Goal: Information Seeking & Learning: Learn about a topic

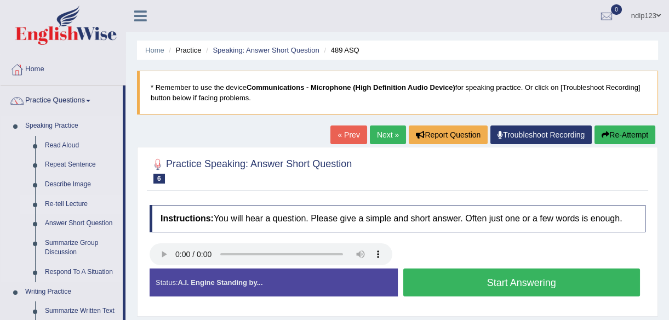
click at [61, 203] on link "Re-tell Lecture" at bounding box center [81, 204] width 83 height 20
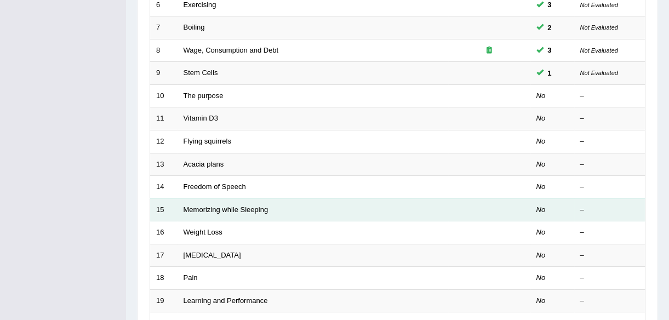
scroll to position [299, 0]
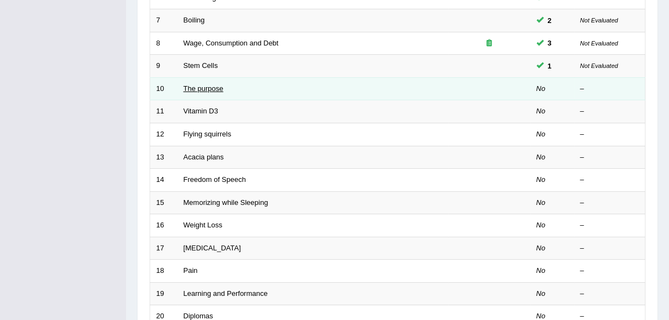
click at [198, 88] on link "The purpose" at bounding box center [203, 88] width 40 height 8
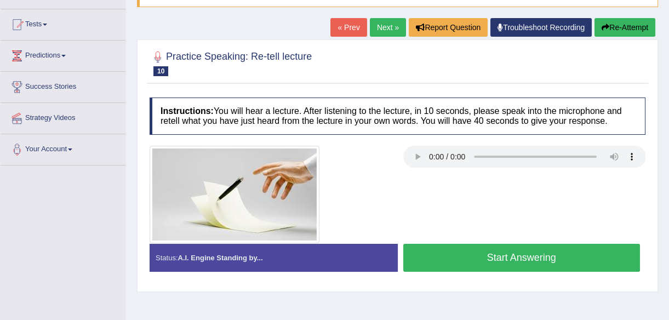
scroll to position [149, 0]
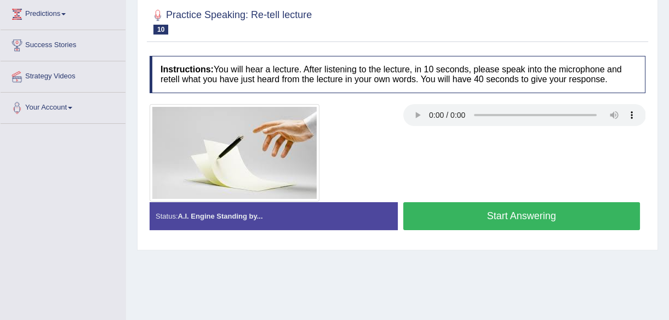
drag, startPoint x: 503, startPoint y: 215, endPoint x: 492, endPoint y: 219, distance: 11.8
click at [498, 219] on button "Start Answering" at bounding box center [521, 216] width 237 height 28
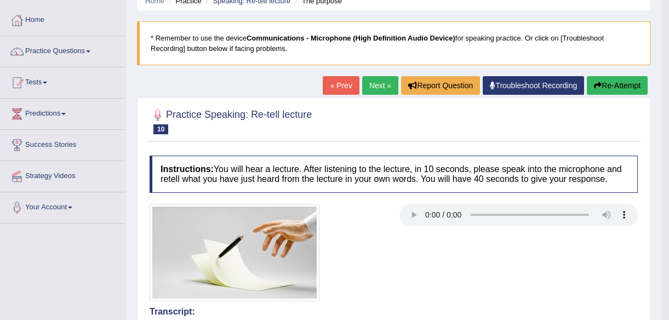
scroll to position [0, 0]
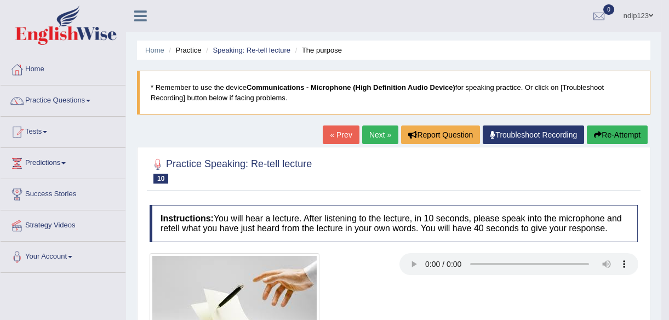
click at [616, 131] on button "Re-Attempt" at bounding box center [617, 134] width 61 height 19
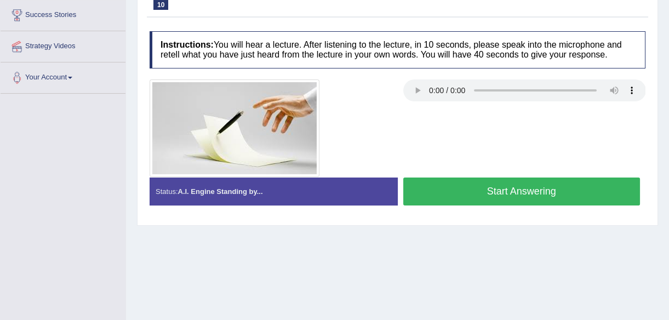
scroll to position [149, 0]
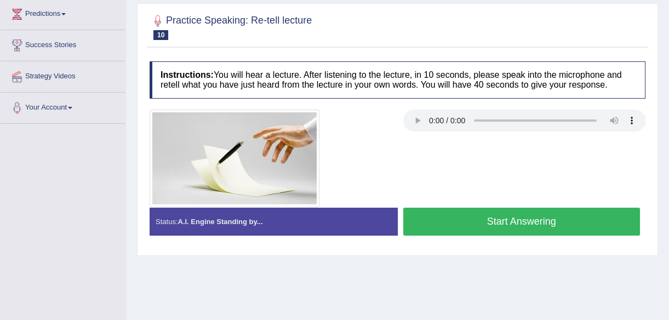
click at [512, 215] on button "Start Answering" at bounding box center [521, 222] width 237 height 28
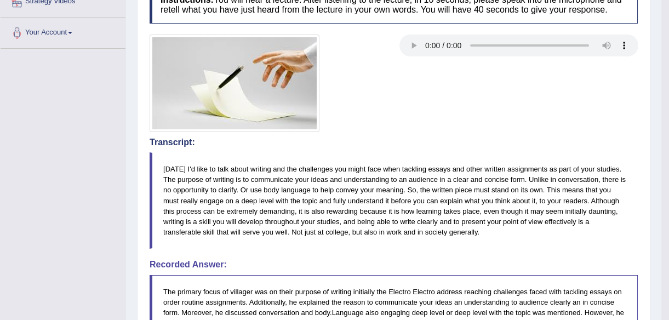
scroll to position [133, 0]
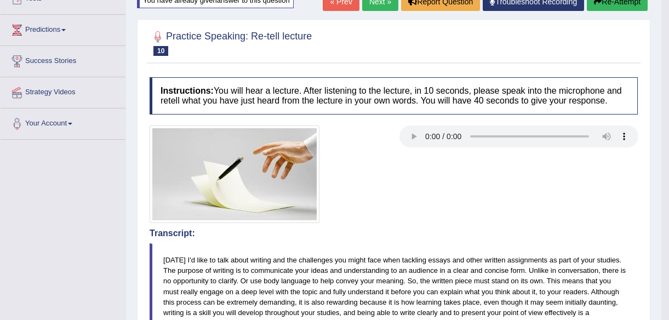
click at [623, 3] on button "Re-Attempt" at bounding box center [617, 1] width 61 height 19
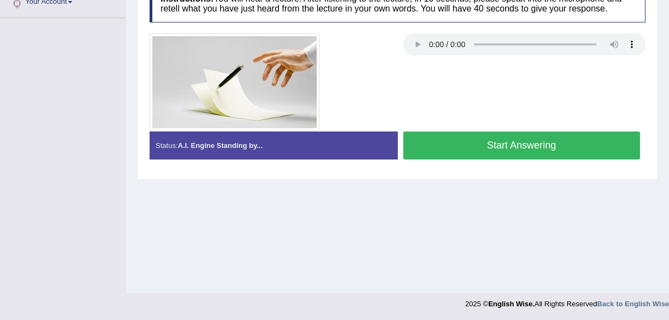
scroll to position [255, 0]
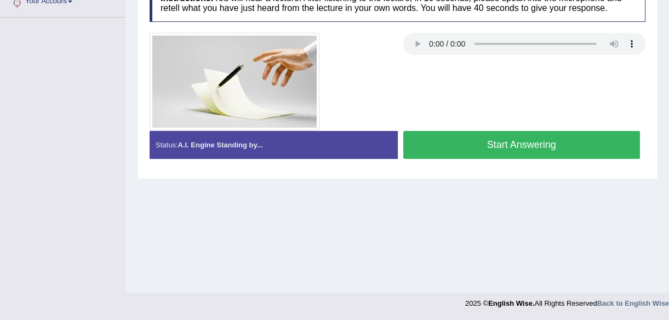
click at [528, 140] on button "Start Answering" at bounding box center [521, 145] width 237 height 28
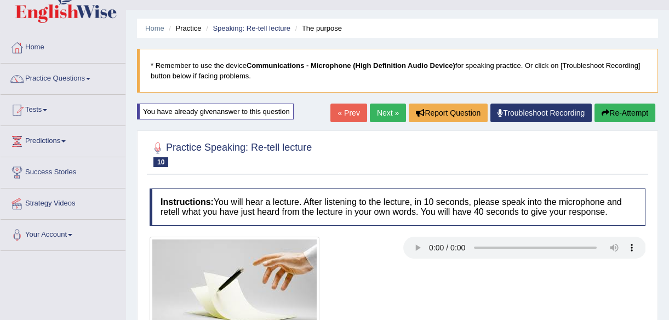
scroll to position [6, 0]
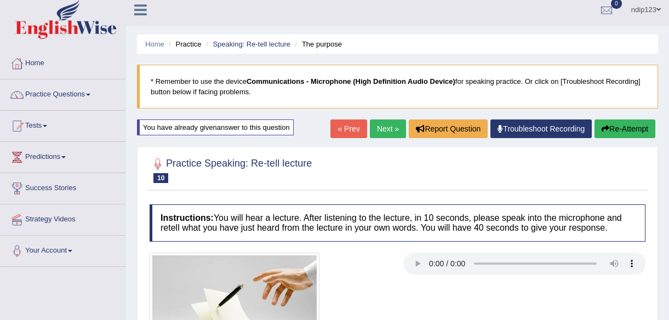
click at [351, 129] on link "« Prev" at bounding box center [348, 128] width 36 height 19
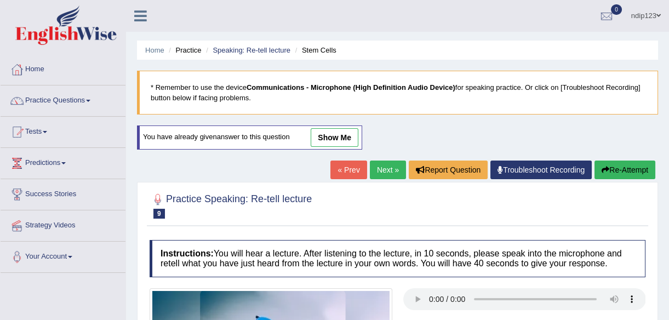
click at [380, 168] on link "Next »" at bounding box center [388, 169] width 36 height 19
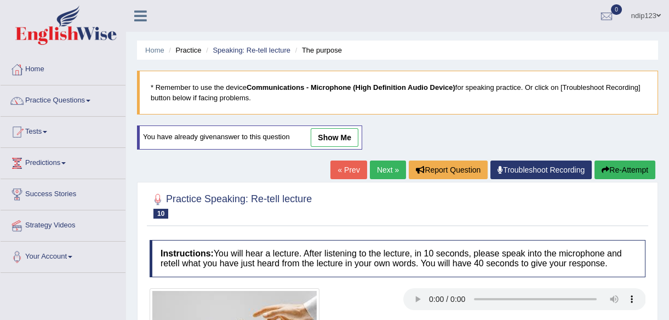
click at [611, 169] on button "Re-Attempt" at bounding box center [624, 169] width 61 height 19
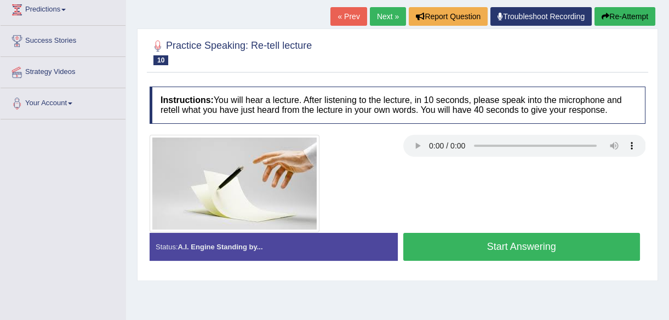
scroll to position [199, 0]
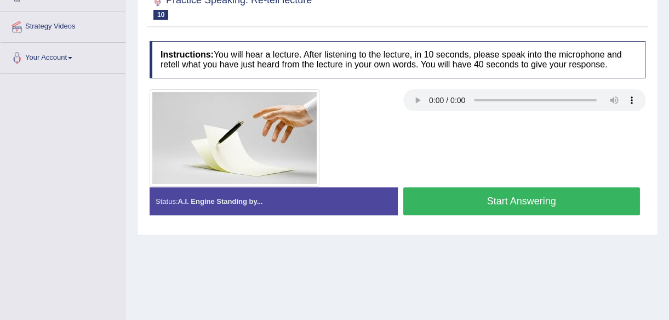
click at [529, 201] on button "Start Answering" at bounding box center [521, 201] width 237 height 28
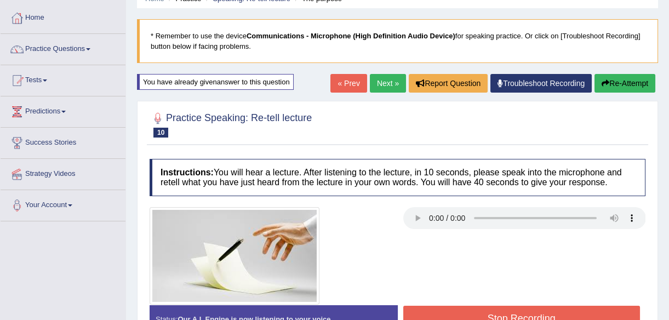
scroll to position [49, 0]
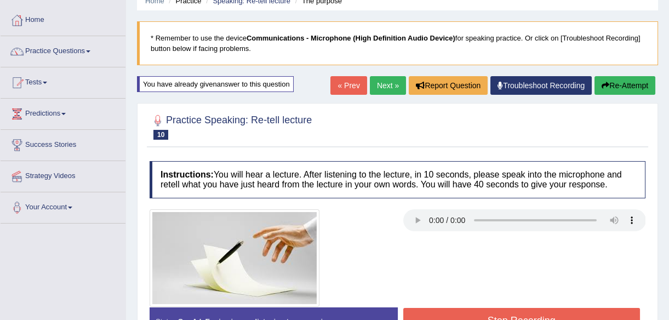
click at [346, 83] on link "« Prev" at bounding box center [348, 85] width 36 height 19
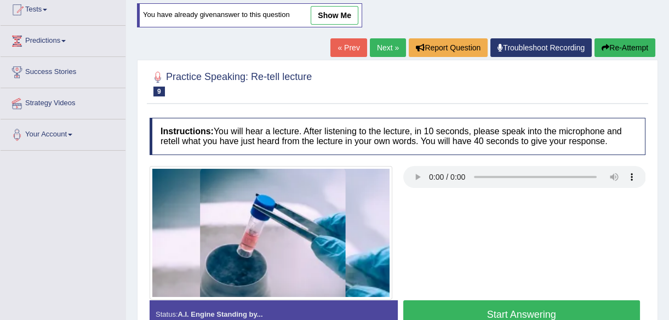
scroll to position [49, 0]
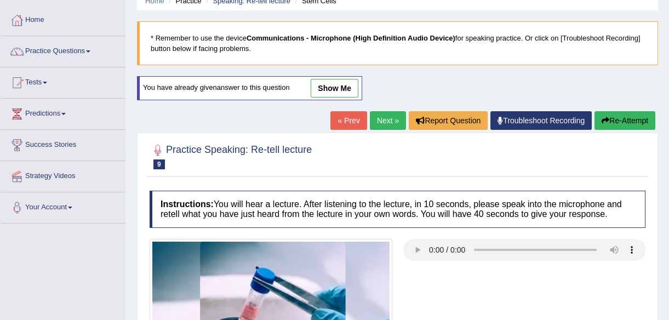
click at [387, 120] on link "Next »" at bounding box center [388, 120] width 36 height 19
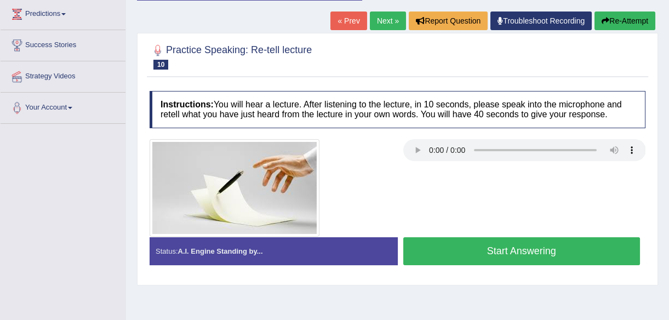
click at [475, 250] on button "Start Answering" at bounding box center [521, 251] width 237 height 28
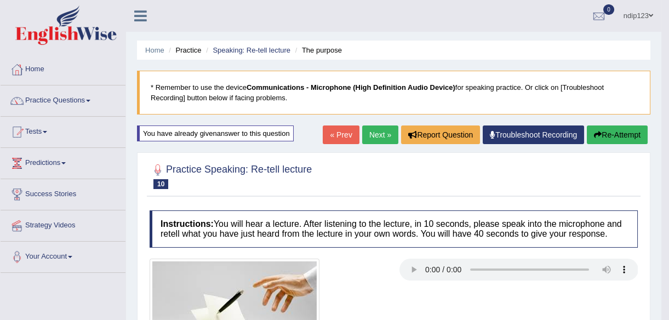
click at [376, 134] on link "Next »" at bounding box center [380, 134] width 36 height 19
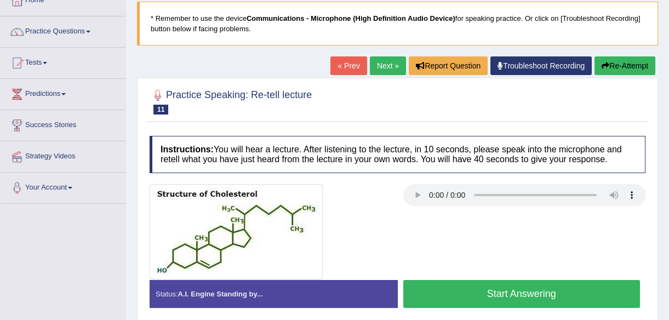
scroll to position [99, 0]
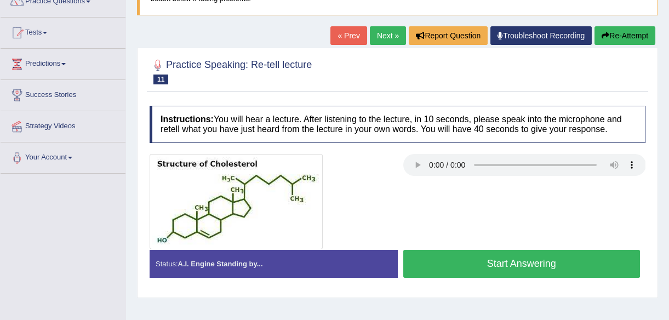
click at [496, 262] on button "Start Answering" at bounding box center [521, 264] width 237 height 28
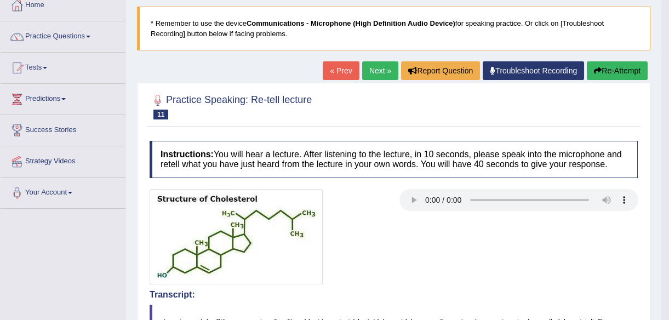
scroll to position [37, 0]
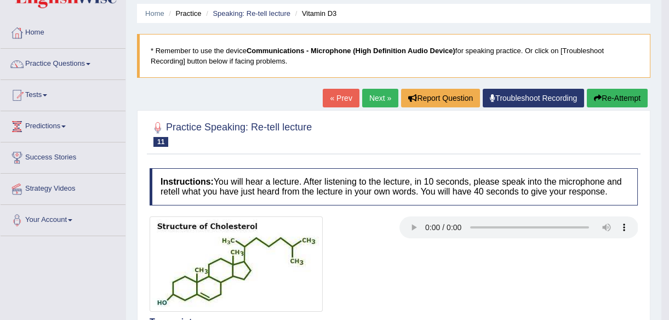
click at [604, 99] on button "Re-Attempt" at bounding box center [617, 98] width 61 height 19
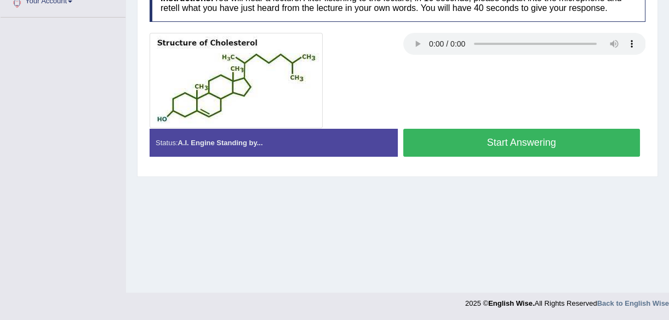
click at [493, 140] on button "Start Answering" at bounding box center [521, 143] width 237 height 28
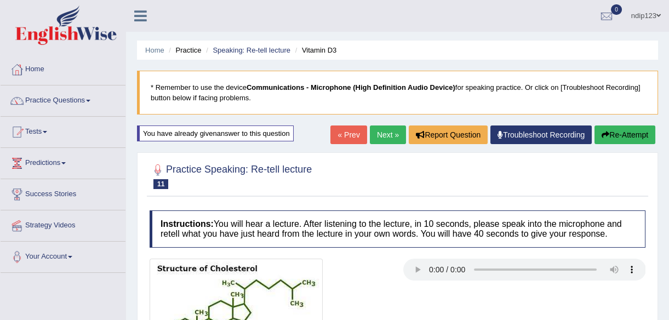
click at [345, 134] on link "« Prev" at bounding box center [348, 134] width 36 height 19
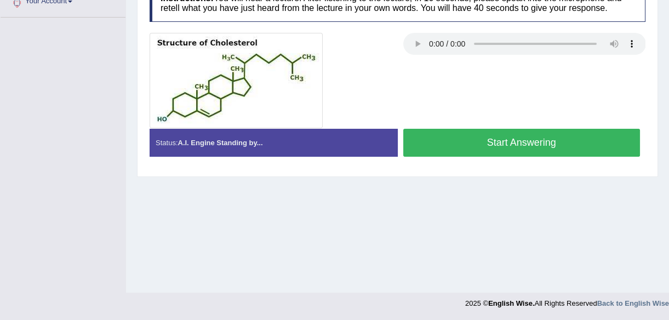
click at [470, 147] on button "Start Answering" at bounding box center [521, 143] width 237 height 28
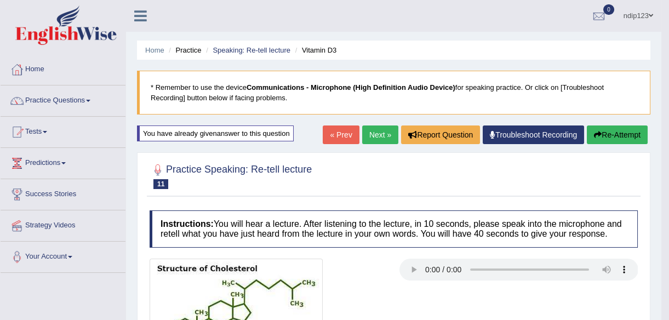
click at [373, 133] on link "Next »" at bounding box center [380, 134] width 36 height 19
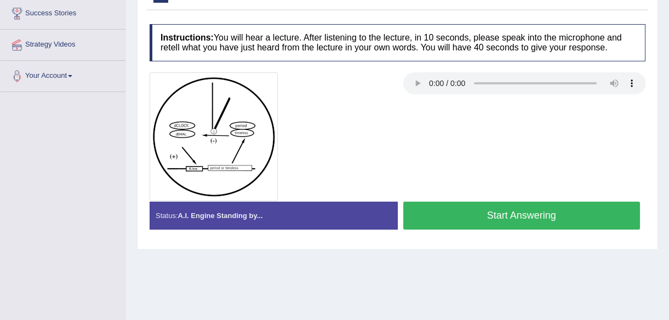
scroll to position [199, 0]
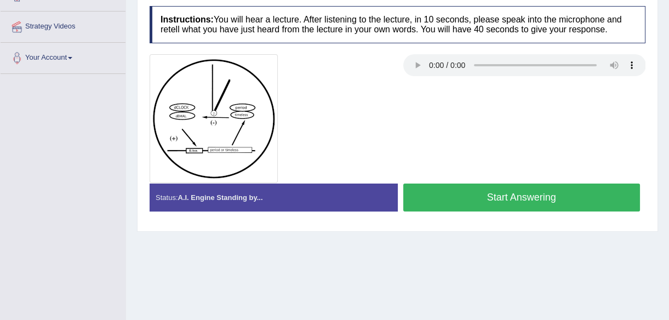
click at [490, 192] on button "Start Answering" at bounding box center [521, 197] width 237 height 28
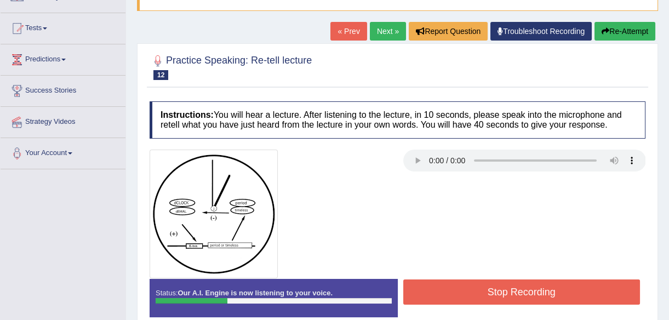
scroll to position [99, 0]
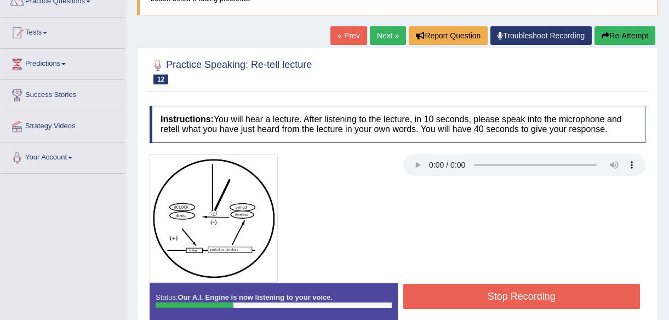
click at [355, 38] on link "« Prev" at bounding box center [348, 35] width 36 height 19
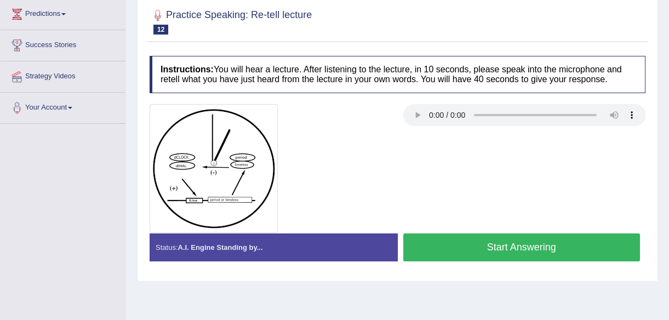
click at [445, 243] on button "Start Answering" at bounding box center [521, 247] width 237 height 28
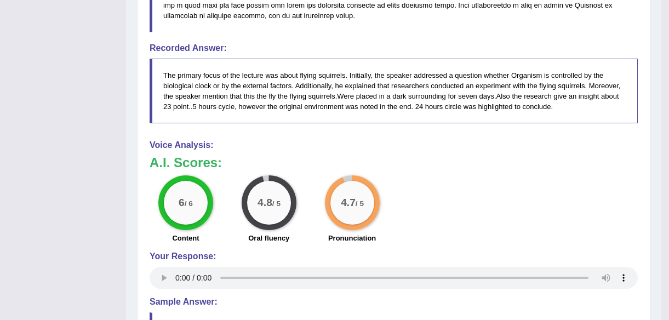
scroll to position [448, 0]
